Goal: Answer question/provide support

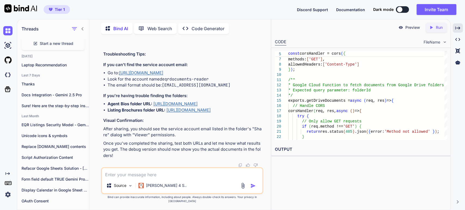
scroll to position [7209, 0]
drag, startPoint x: 111, startPoint y: 180, endPoint x: 59, endPoint y: 176, distance: 52.2
click at [110, 178] on textarea at bounding box center [182, 173] width 161 height 10
click at [2, 207] on div "Created with Pixso." at bounding box center [8, 114] width 17 height 191
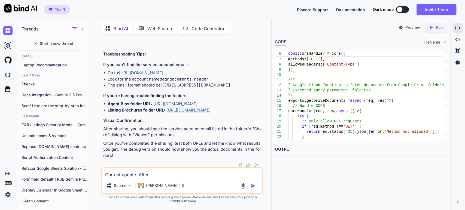
click at [150, 178] on textarea "Current update. After" at bounding box center [182, 173] width 161 height 10
paste textarea "[EMAIL_ADDRESS][DOMAIN_NAME]"
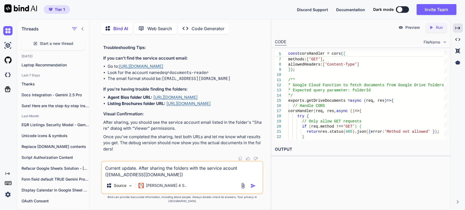
scroll to position [0, 0]
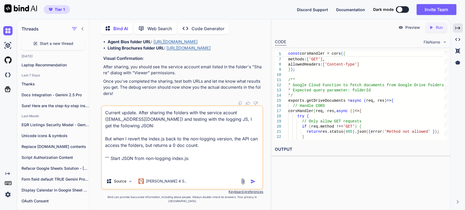
paste textarea "[EMAIL_ADDRESS][DOMAIN_NAME]"
drag, startPoint x: 178, startPoint y: 176, endPoint x: 99, endPoint y: 170, distance: 79.8
click at [99, 170] on div "You Bind AI Thank you for providing such comprehensive requirements! I have a c…" at bounding box center [182, 124] width 177 height 172
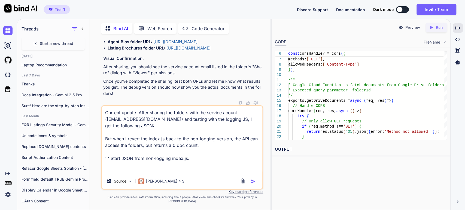
paste textarea "{ "success": true, "folderId": "1AV8Ktosv8Ki4w8Xe7-HP0OXlZ_7WPvAl", "documentCo…"
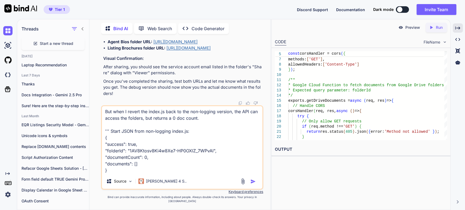
scroll to position [6815, 0]
drag, startPoint x: 130, startPoint y: 74, endPoint x: 172, endPoint y: 81, distance: 42.6
copy p "{ "error": "Cannot access folder", "details": "File not found: 1AV8Ktosv8Ki4w8X…"
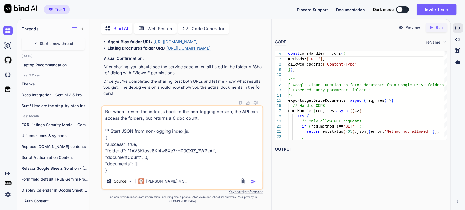
click at [205, 123] on textarea "Current update. After sharing the folders with the service acount ([EMAIL_ADDRE…" at bounding box center [182, 140] width 161 height 68
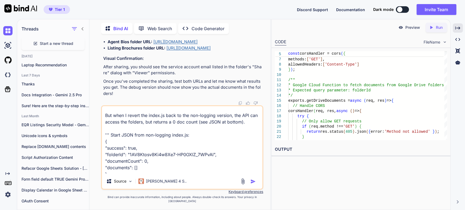
scroll to position [17, 0]
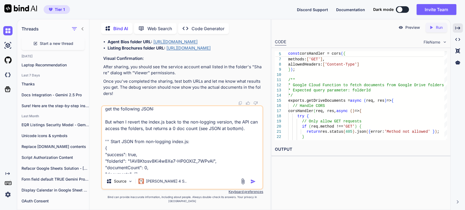
paste textarea "{ "error": "Cannot access folder", "details": "File not found: 1AV8Ktosv8Ki4w8X…"
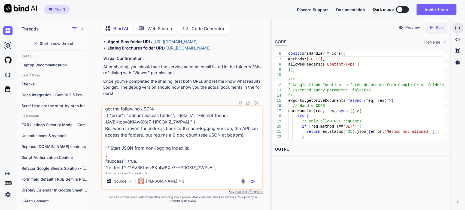
click at [111, 152] on textarea "Current update. After sharing the folders with the service acount ([EMAIL_ADDRE…" at bounding box center [182, 140] width 161 height 68
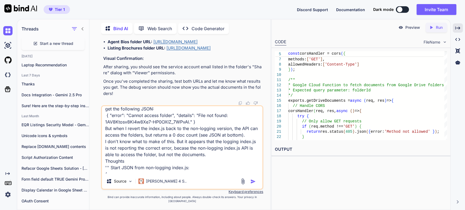
type textarea "Current update. After sharing the folders with the service acount ([EMAIL_ADDRE…"
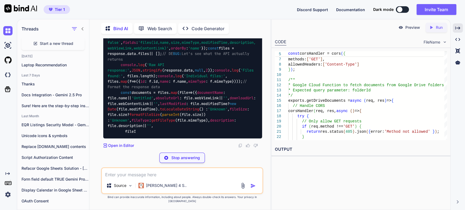
scroll to position [7413, 0]
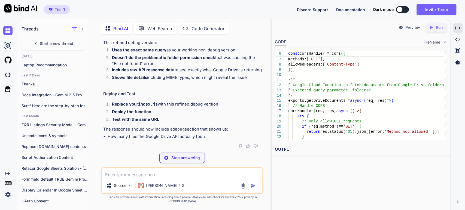
drag, startPoint x: 147, startPoint y: 104, endPoint x: 148, endPoint y: 102, distance: 2.9
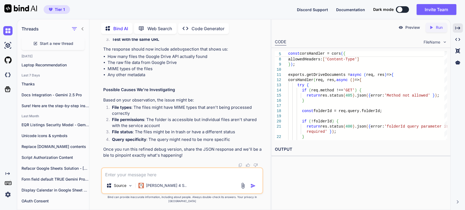
click at [144, 53] on p "The response should now include a debug section that shows us:" at bounding box center [182, 49] width 159 height 6
click at [187, 53] on p "The response should now include a debug section that shows us:" at bounding box center [182, 49] width 159 height 6
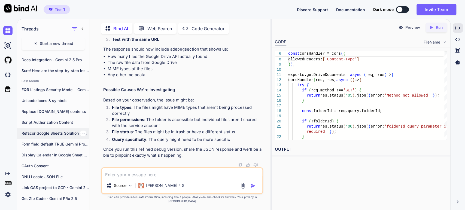
scroll to position [67, 0]
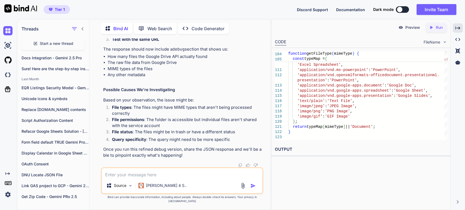
click at [286, 196] on div "Preview Created with Pixso. Run CODE FileName 109 110 111 112 113 114 115 116 1…" at bounding box center [360, 114] width 179 height 191
click at [192, 104] on p "Based on your observation, the issue might be:" at bounding box center [182, 100] width 159 height 6
click at [201, 124] on li "File permissions : The folder is accessible but individual files aren't shared …" at bounding box center [185, 123] width 155 height 12
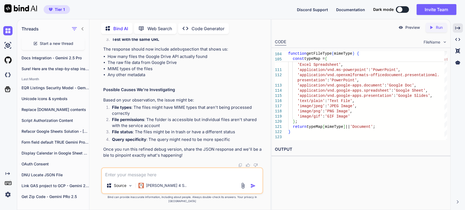
click at [133, 129] on li "File permissions : The folder is accessible but individual files aren't shared …" at bounding box center [185, 123] width 155 height 12
click at [165, 136] on li "File status : The files might be in trash or have a different status" at bounding box center [185, 133] width 155 height 8
click at [138, 142] on strong "Query specificity" at bounding box center [129, 139] width 34 height 5
click at [186, 144] on li "Query specificity : The query might need to be more specific" at bounding box center [185, 141] width 155 height 8
click at [143, 153] on p "Once you run this refined debug version, share the JSON response and we'll be a…" at bounding box center [182, 153] width 159 height 12
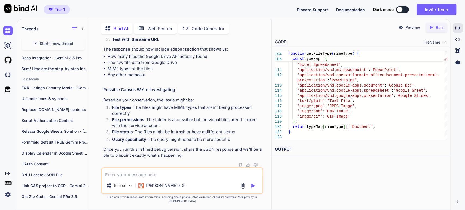
click at [118, 178] on textarea at bounding box center [182, 173] width 161 height 10
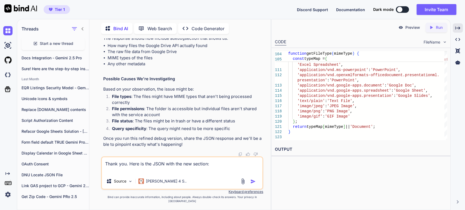
paste textarea "{ "success": true, "folderId": "1AV8Ktosv8Ki4w8Xe7-HP0OXlZ_7WPvAl", "documentCo…"
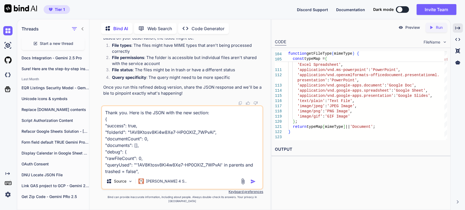
scroll to position [20, 0]
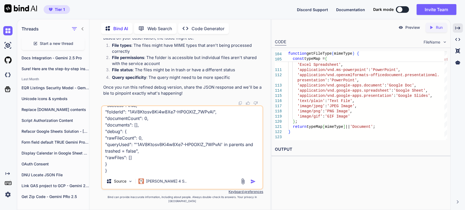
click at [120, 174] on textarea "Thank you. Here is the JSON with the new section: { "success": true, "folderId"…" at bounding box center [182, 140] width 161 height 68
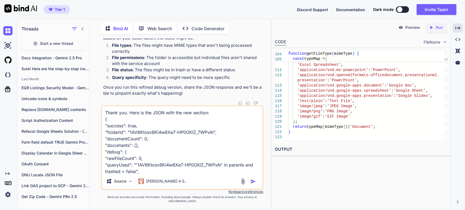
scroll to position [8453, 0]
click at [153, 55] on li "File types : The files might have MIME types that aren't being processed correc…" at bounding box center [185, 49] width 155 height 12
click at [147, 89] on p "Once you run this refined debug version, share the JSON response and we'll be a…" at bounding box center [182, 90] width 159 height 12
click at [149, 178] on div "Thank you. Here is the JSON with the new section: { "success": true, "folderId"…" at bounding box center [182, 147] width 162 height 84
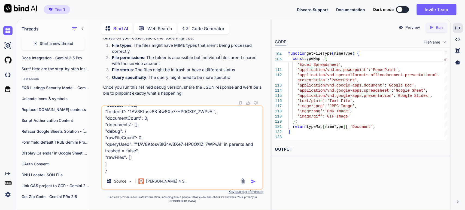
scroll to position [34, 0]
drag, startPoint x: 123, startPoint y: 171, endPoint x: 101, endPoint y: 201, distance: 37.1
click at [123, 171] on textarea "Thank you. Here is the JSON with the new section: { "success": true, "folderId"…" at bounding box center [182, 140] width 161 height 68
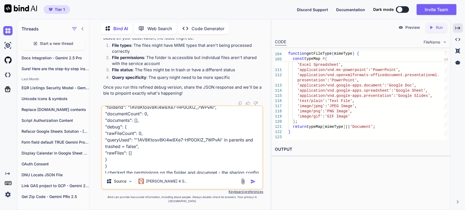
scroll to position [0, 0]
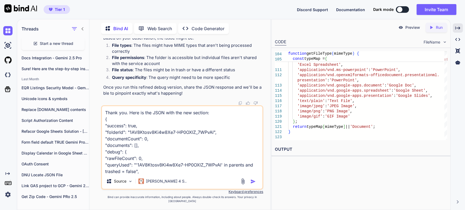
click at [167, 152] on textarea "Thank you. Here is the JSON with the new section: { "success": true, "folderId"…" at bounding box center [182, 140] width 161 height 68
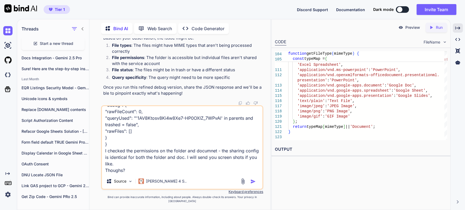
scroll to position [53, 0]
click at [105, 148] on textarea "Thank you. Here is the JSON with the new section: { "success": true, "folderId"…" at bounding box center [182, 140] width 161 height 68
type textarea "Thank you. Here is the JSON with the new section: { "success": true, "folderId"…"
click at [251, 184] on img "button" at bounding box center [252, 181] width 5 height 5
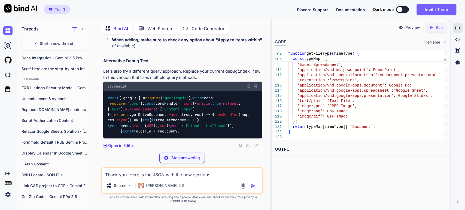
scroll to position [8516, 0]
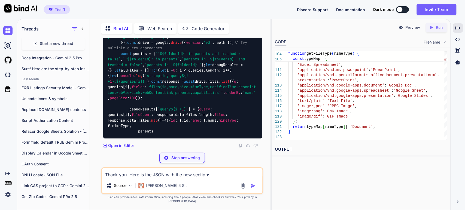
scroll to position [8546, 0]
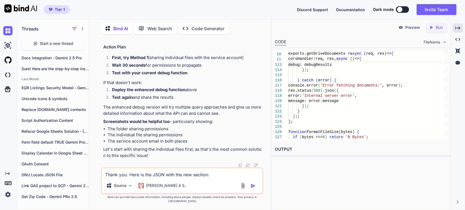
scroll to position [8697, 0]
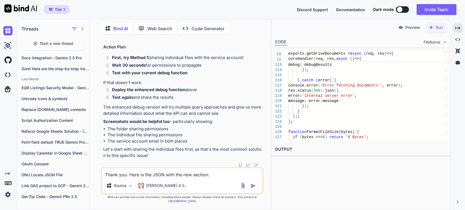
scroll to position [9737, 0]
click at [144, 117] on p "The enhanced debug version will try multiple query approaches and give us more …" at bounding box center [182, 110] width 159 height 12
click at [167, 117] on p "The enhanced debug version will try multiple query approaches and give us more …" at bounding box center [182, 110] width 159 height 12
click at [124, 138] on li "The individual file sharing permissions" at bounding box center [185, 135] width 155 height 6
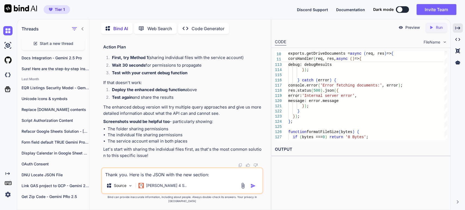
click at [151, 145] on li "The service account email in both places" at bounding box center [185, 141] width 155 height 6
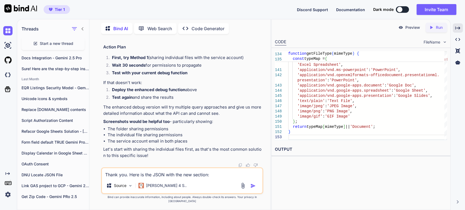
click at [122, 178] on textarea "Thank you. Here is the JSON with the new section: { "success": true, "folderId"…" at bounding box center [182, 173] width 161 height 10
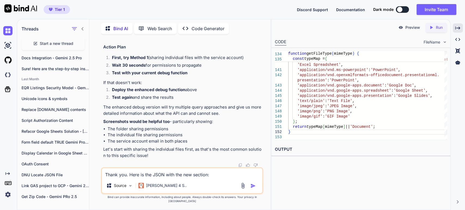
click at [122, 178] on textarea "Thank you. Here is the JSON with the new section: { "success": true, "folderId"…" at bounding box center [182, 173] width 161 height 10
click at [131, 178] on textarea "Thank you. I tested with both sharing options and get the s" at bounding box center [182, 173] width 161 height 10
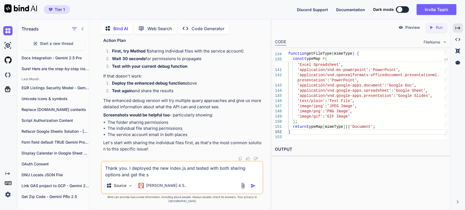
click at [211, 173] on textarea "Thank you. I deployed the new index.js and tested with both sharing options and…" at bounding box center [182, 170] width 161 height 16
click at [167, 178] on textarea "Thank you. I deployed the new index.js and tested using both sharing options an…" at bounding box center [182, 170] width 161 height 16
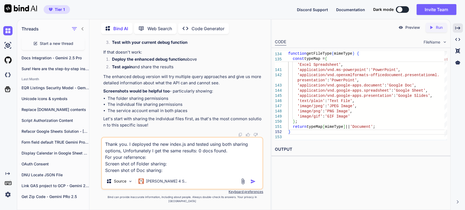
paste textarea "[URL][DOMAIN_NAME]"
click at [172, 170] on textarea "Thank you. I deployed the new index.js and tested using both sharing options, U…" at bounding box center [182, 156] width 161 height 36
paste textarea "[URL][DOMAIN_NAME]"
click at [235, 178] on div "Thank you. I deployed the new index.js and tested using both sharing options, U…" at bounding box center [182, 163] width 162 height 53
click at [231, 174] on textarea "Thank you. I deployed the new index.js and tested using both sharing options, U…" at bounding box center [182, 156] width 161 height 36
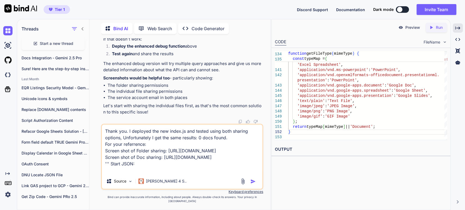
paste textarea "{ "success": true, "folderId": "1AV8Ktosv8Ki4w8Xe7-HP0OXlZ_7WPvAl", "documentCo…"
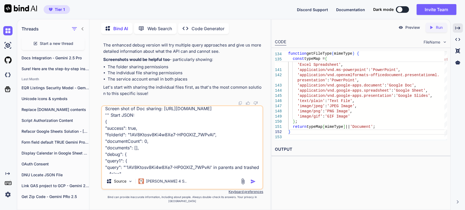
scroll to position [0, 0]
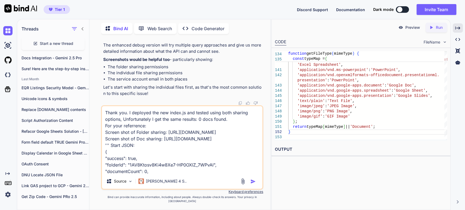
drag, startPoint x: 137, startPoint y: 149, endPoint x: 105, endPoint y: 146, distance: 32.8
click at [105, 147] on textarea "Thank you. I deployed the new index.js and tested using both sharing options, U…" at bounding box center [182, 140] width 161 height 68
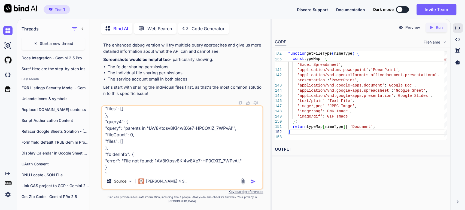
scroll to position [197, 0]
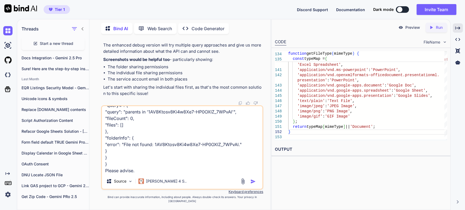
click at [117, 174] on textarea "Thank you. I deployed the new index.js and tested using both sharing options, U…" at bounding box center [182, 140] width 161 height 68
click at [138, 174] on textarea "Thank you. I deployed the new index.js and tested using both sharing options, U…" at bounding box center [182, 140] width 161 height 68
paste textarea "''' Start JSON:"
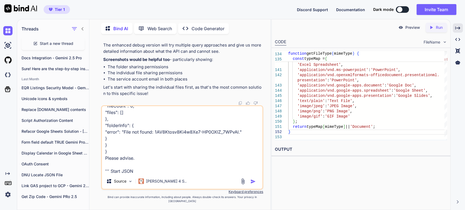
click at [115, 174] on textarea "Thank you. I deployed the new index.js and tested using both sharing options, U…" at bounding box center [182, 140] width 161 height 68
type textarea "Thank you. I deployed the new index.js and tested using both sharing options, U…"
click at [253, 183] on img "button" at bounding box center [252, 181] width 5 height 5
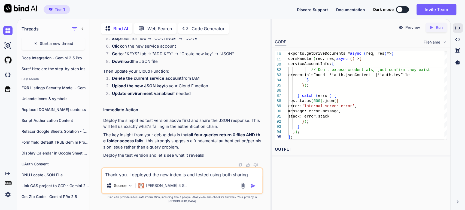
scroll to position [10043, 0]
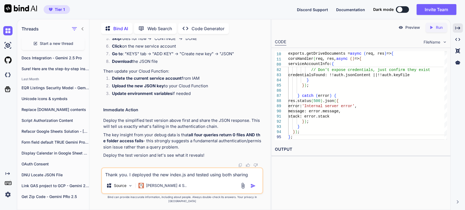
scroll to position [10164, 0]
click at [131, 4] on p "If the above doesn't work, let's create a fresh service account:" at bounding box center [182, 1] width 159 height 6
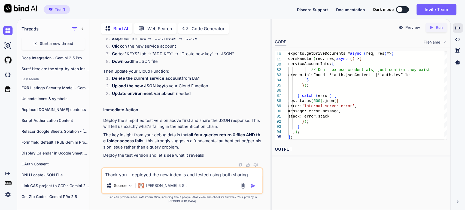
click at [196, 4] on p "If the above doesn't work, let's create a fresh service account:" at bounding box center [182, 1] width 159 height 6
click at [134, 20] on li "Click : "CREATE SERVICE ACCOUNT"" at bounding box center [185, 17] width 155 height 8
click at [173, 59] on li "Go to : "KEYS" tab → "ADD KEY" → "Create new key" → "JSON"" at bounding box center [185, 55] width 155 height 8
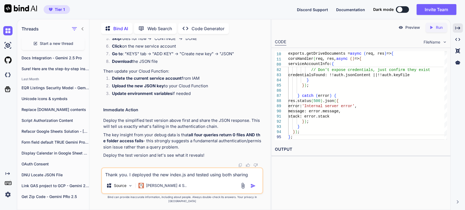
click at [125, 64] on strong "Download" at bounding box center [122, 61] width 20 height 5
click at [123, 75] on p "Then update your Cloud Function:" at bounding box center [182, 71] width 159 height 6
click at [127, 81] on strong "Delete the current service account" at bounding box center [147, 78] width 70 height 5
click at [139, 139] on p "The key insight from your debug data is that all four queries return 0 files AN…" at bounding box center [182, 141] width 159 height 19
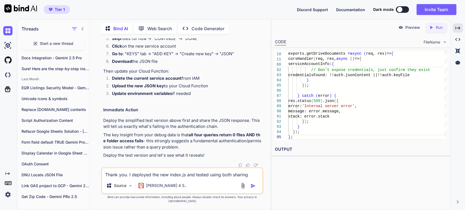
click at [160, 142] on p "The key insight from your debug data is that all four queries return 0 files AN…" at bounding box center [182, 141] width 159 height 19
click at [130, 143] on strong "all four queries return 0 files AND the folder access fails" at bounding box center [181, 137] width 157 height 11
click at [190, 148] on p "The key insight from your debug data is that all four queries return 0 files AN…" at bounding box center [182, 141] width 159 height 19
click at [114, 159] on p "Deploy the test version and let's see what it reveals!" at bounding box center [182, 156] width 159 height 6
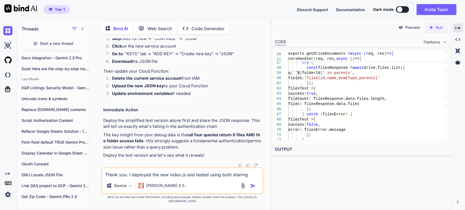
scroll to position [10140, 0]
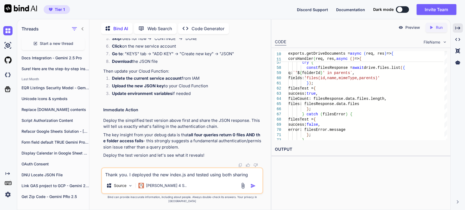
click at [288, 95] on div "} error: filesError.message } ; } catch ( filesError ) { filesTest = { success:…" at bounding box center [367, 16] width 159 height 502
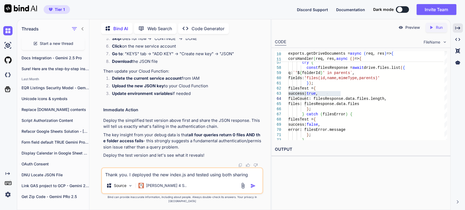
click at [119, 178] on textarea "Thank you. I deployed the new index.js and tested using both sharing options, U…" at bounding box center [182, 173] width 161 height 10
click at [128, 178] on textarea "Thank you. I deployed the new index.js and tested using both sharing options, U…" at bounding box center [182, 173] width 161 height 10
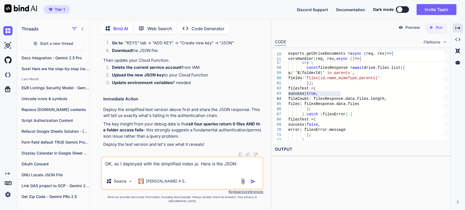
paste textarea "{ "tests": { "authentication": { "success": true, "user": { "kind": "drive#user…"
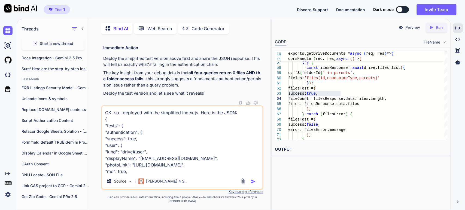
scroll to position [144, 0]
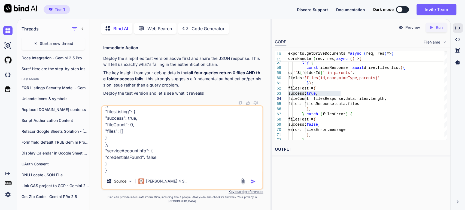
type textarea "OK, so I deployed with the simplified index.js. Here is the JSON: { "tests": { …"
click at [249, 184] on div at bounding box center [249, 181] width 18 height 6
click at [251, 184] on img "button" at bounding box center [252, 181] width 5 height 5
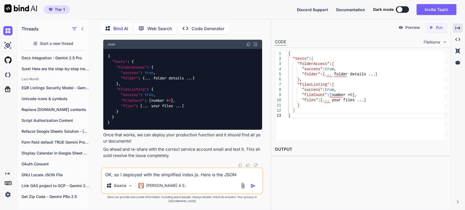
scroll to position [11156, 0]
click at [166, 39] on p "After you've re-shared the folders with [EMAIL_ADDRESS][DOMAIN_NAME] , test the…" at bounding box center [182, 32] width 159 height 12
click at [150, 39] on p "After you've re-shared the folders with [EMAIL_ADDRESS][DOMAIN_NAME] , test the…" at bounding box center [182, 32] width 159 height 12
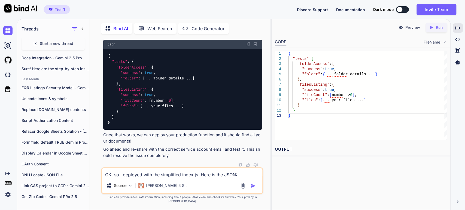
scroll to position [11443, 0]
click at [199, 139] on p "Once that works, we can deploy your production function and it should find all …" at bounding box center [182, 138] width 159 height 12
click at [175, 154] on p "Go ahead and re-share with the correct service account email and test it. This …" at bounding box center [182, 153] width 159 height 12
drag, startPoint x: 243, startPoint y: 102, endPoint x: 122, endPoint y: 103, distance: 120.5
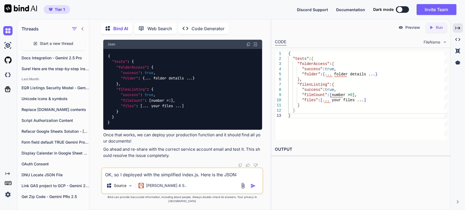
copy code "[EMAIL_ADDRESS][DOMAIN_NAME]"
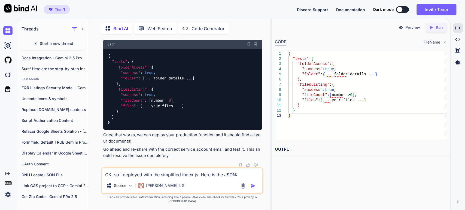
drag, startPoint x: 120, startPoint y: 181, endPoint x: 116, endPoint y: 210, distance: 29.5
click at [120, 178] on textarea "OK, so I deployed with the simplified index.js. Here is the JSON: { "tests": { …" at bounding box center [182, 173] width 161 height 10
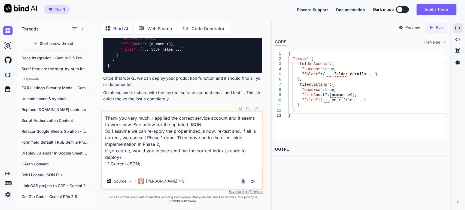
paste textarea "{ "tests": { "authentication": { "success": true, "user": { "kind": "drive#user…"
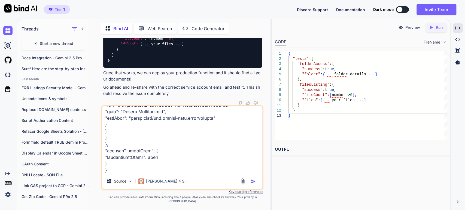
scroll to position [347, 0]
type textarea "Thank you very much. I applied the correct service account and it seems to work…"
click at [253, 184] on img "button" at bounding box center [252, 181] width 5 height 5
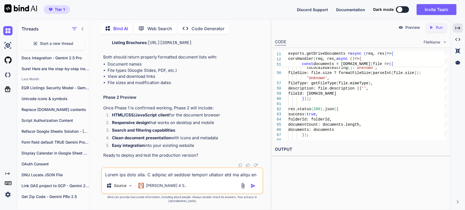
scroll to position [12405, 0]
click at [161, 52] on li "Listing Brochures : [URL][DOMAIN_NAME]" at bounding box center [185, 43] width 155 height 19
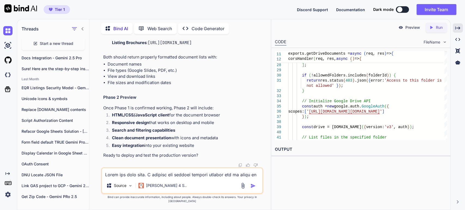
scroll to position [11742, 0]
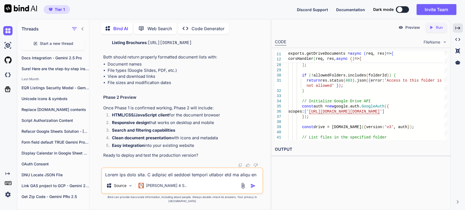
click at [137, 176] on textarea at bounding box center [182, 173] width 161 height 10
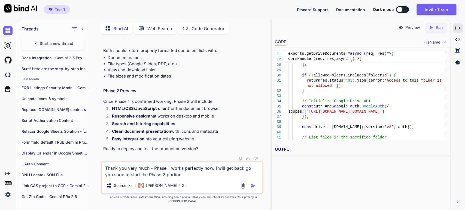
type textarea "Thank you very much - Phase 1 works perfectly now. I will get back go you soon …"
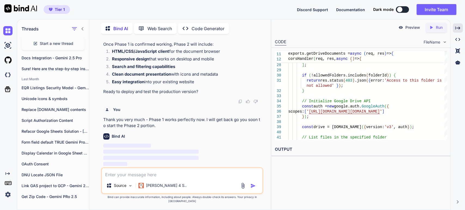
scroll to position [12563, 0]
click at [399, 58] on span "corsHandler ( req, res, async ( ) => {" at bounding box center [366, 58] width 156 height 5
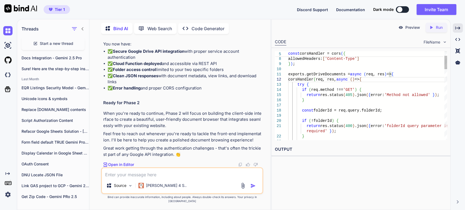
click at [145, 47] on p "You now have:" at bounding box center [182, 44] width 159 height 6
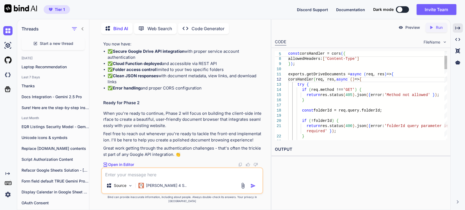
scroll to position [0, 0]
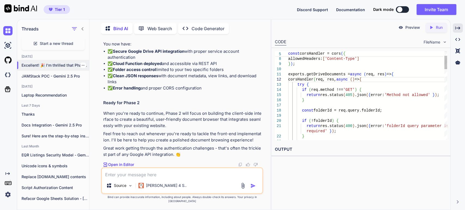
click at [81, 65] on icon "button" at bounding box center [82, 65] width 3 height 3
click at [98, 74] on span "Rename and Save" at bounding box center [106, 74] width 32 height 5
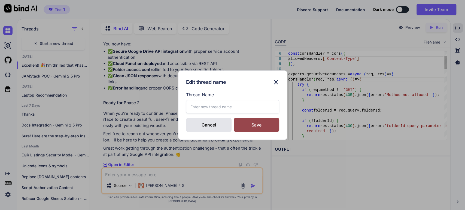
scroll to position [12690, 0]
click at [210, 106] on input "text" at bounding box center [232, 106] width 93 height 13
type input "JAMStack POC - [PERSON_NAME] 4"
drag, startPoint x: 257, startPoint y: 123, endPoint x: 255, endPoint y: 119, distance: 4.6
click at [257, 123] on div "Save" at bounding box center [257, 125] width 46 height 14
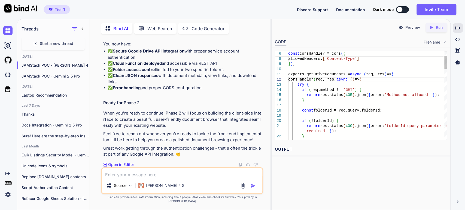
scroll to position [4139, 0]
